Goal: Check status

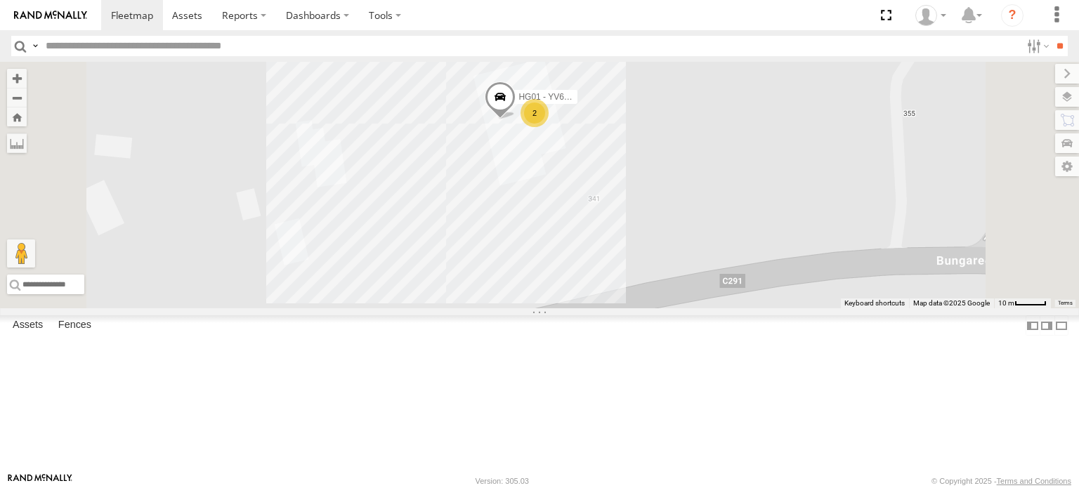
click at [615, 137] on div "ATV11 - 1PU4CS EWP02 - XN76LF LV42 - XW64OG LV36 - 1XL6RN TI02 - 1NY2RG EWP03 -…" at bounding box center [539, 185] width 1079 height 247
click at [792, 163] on div "ATV11 - 1PU4CS EWP02 - XN76LF LV42 - XW64OG LV36 - 1XL6RN TI02 - 1NY2RG EWP03 -…" at bounding box center [539, 185] width 1079 height 247
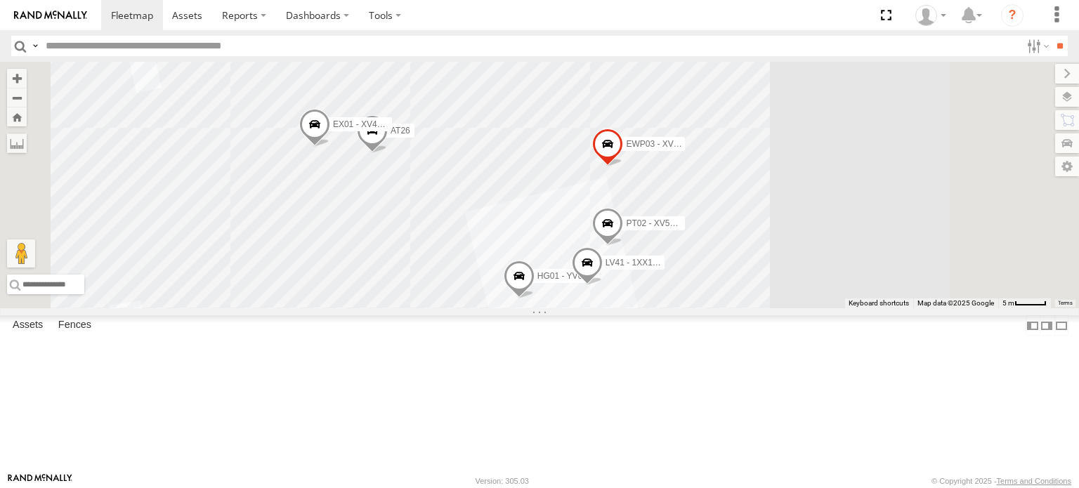
drag, startPoint x: 653, startPoint y: 167, endPoint x: 655, endPoint y: 288, distance: 120.9
click at [655, 288] on div "ATV11 - 1PU4CS EWP02 - XN76LF LV42 - XW64OG LV36 - 1XL6RN TI02 - 1NY2RG EWP03 -…" at bounding box center [539, 185] width 1079 height 247
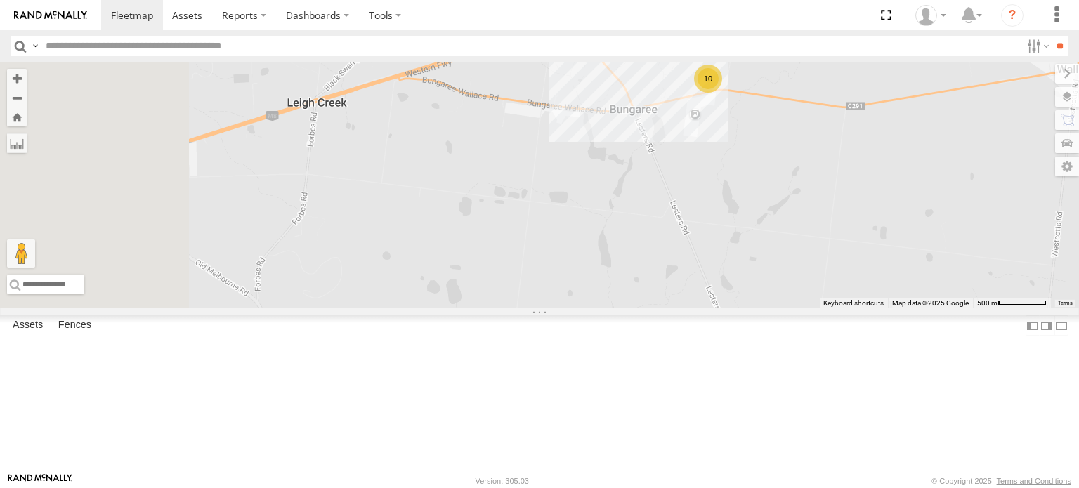
drag, startPoint x: 542, startPoint y: 303, endPoint x: 822, endPoint y: 202, distance: 298.0
click at [822, 202] on div "ATV11 - 1PU4CS EWP02 - XN76LF LV42 - XW64OG LV36 - 1XL6RN TI02 - 1NY2RG 10" at bounding box center [539, 185] width 1079 height 247
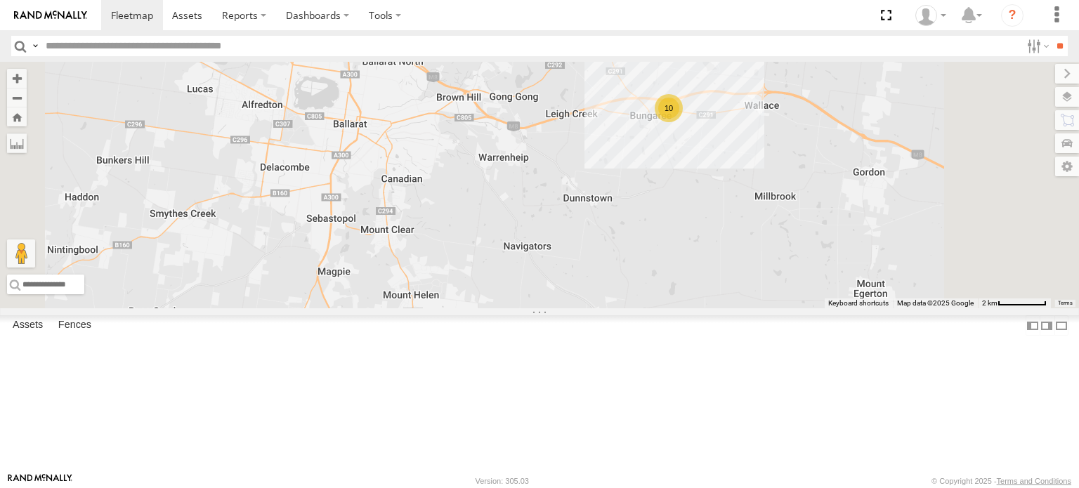
click at [0, 0] on link at bounding box center [0, 0] width 0 height 0
